Goal: Check status

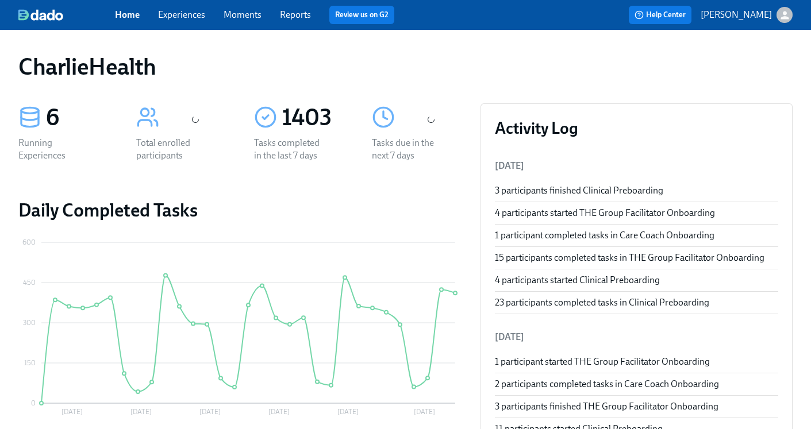
click at [188, 17] on link "Experiences" at bounding box center [181, 14] width 47 height 11
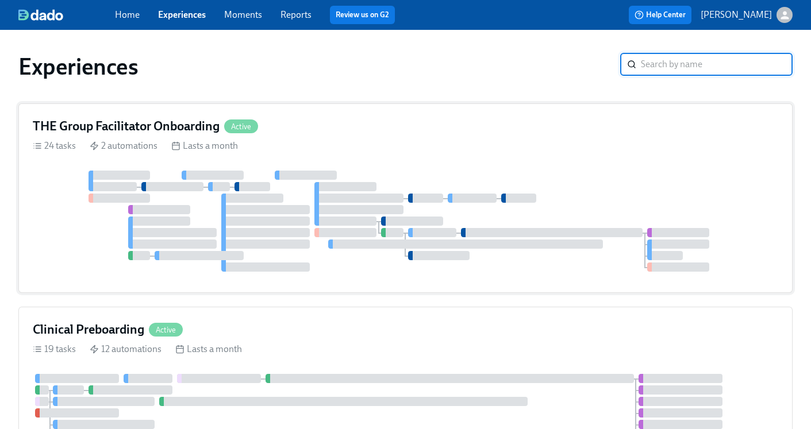
click at [176, 122] on h4 "THE Group Facilitator Onboarding" at bounding box center [126, 126] width 187 height 17
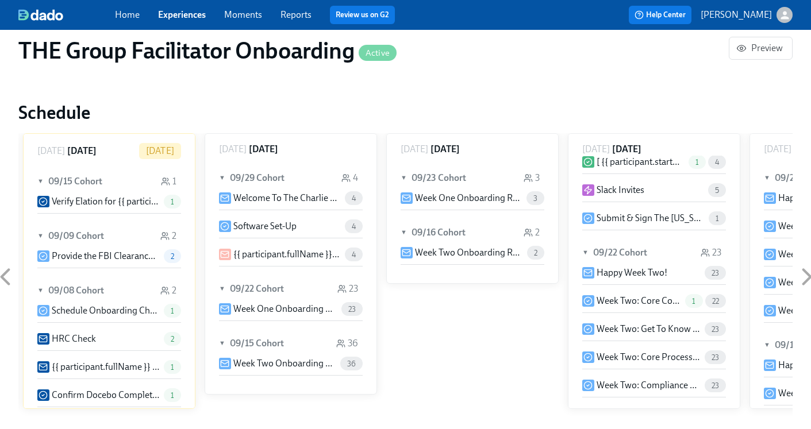
scroll to position [346, 0]
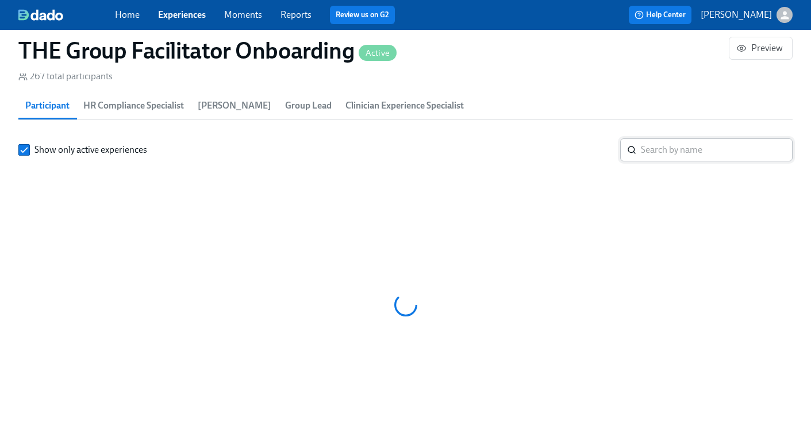
click at [687, 148] on input "search" at bounding box center [717, 150] width 152 height 23
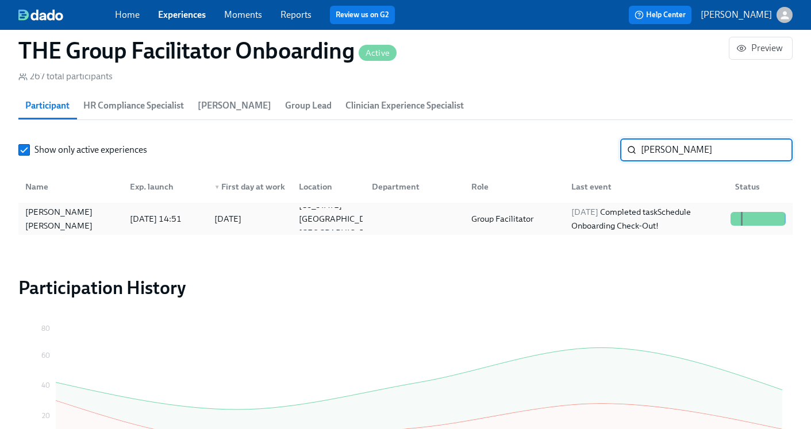
type input "Elene"
click at [568, 223] on div "2025/09/24 Completed task Schedule Onboarding Check-Out!" at bounding box center [646, 219] width 159 height 28
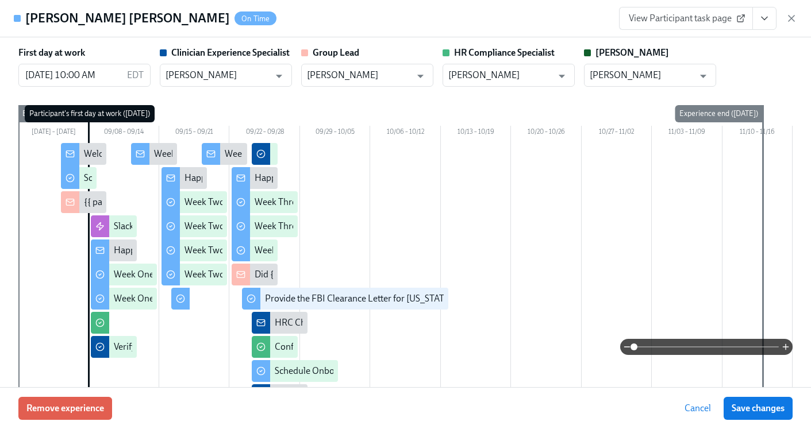
click at [765, 24] on button "View task page" at bounding box center [765, 18] width 24 height 23
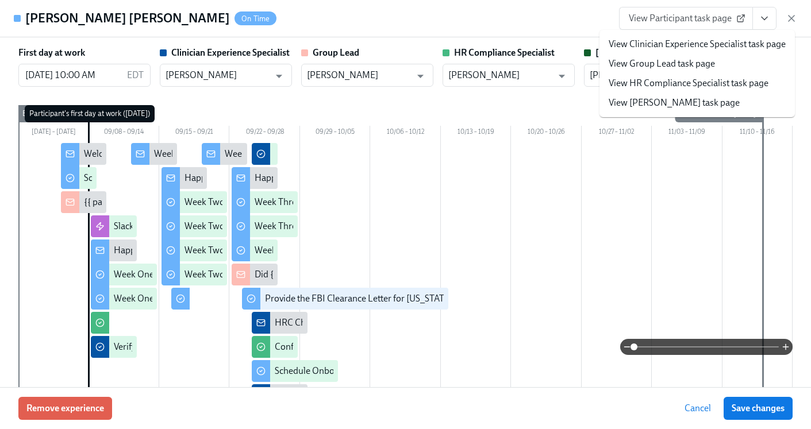
click at [687, 84] on link "View HR Compliance Specialist task page" at bounding box center [689, 83] width 160 height 13
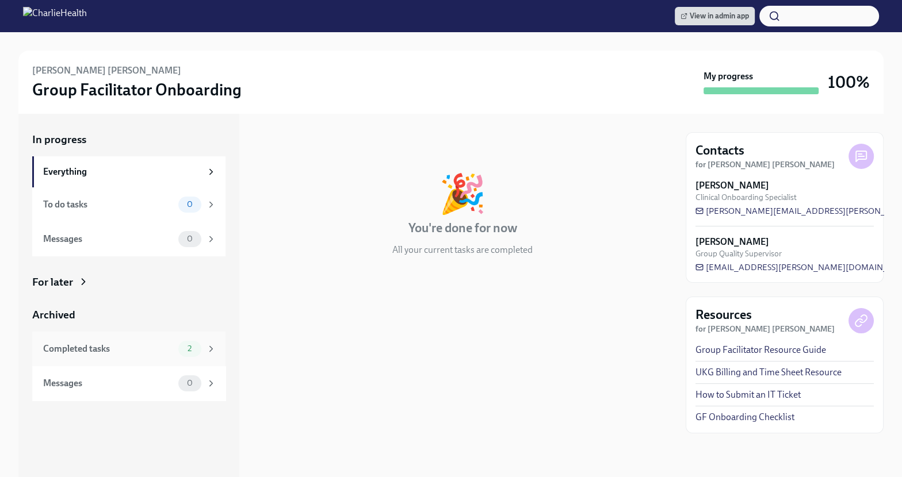
click at [128, 358] on div "Completed tasks 2" at bounding box center [128, 349] width 193 height 34
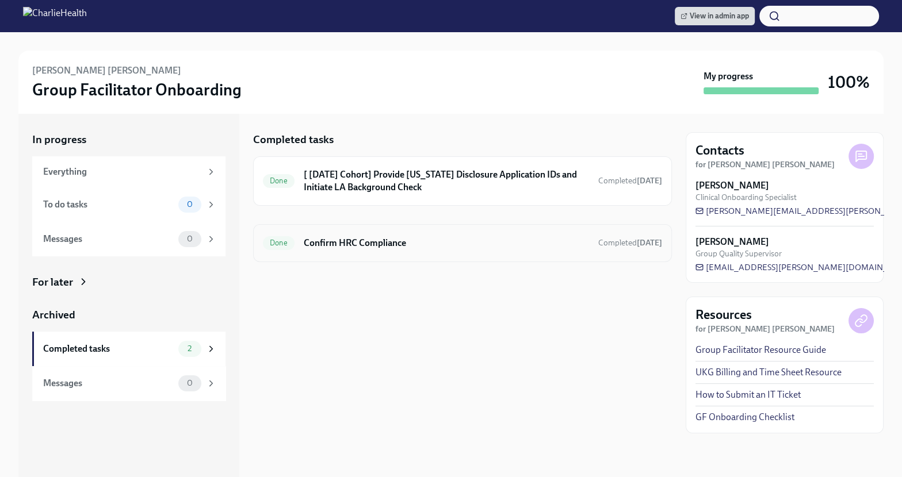
click at [336, 244] on h6 "Confirm HRC Compliance" at bounding box center [446, 243] width 285 height 13
